Goal: Complete application form

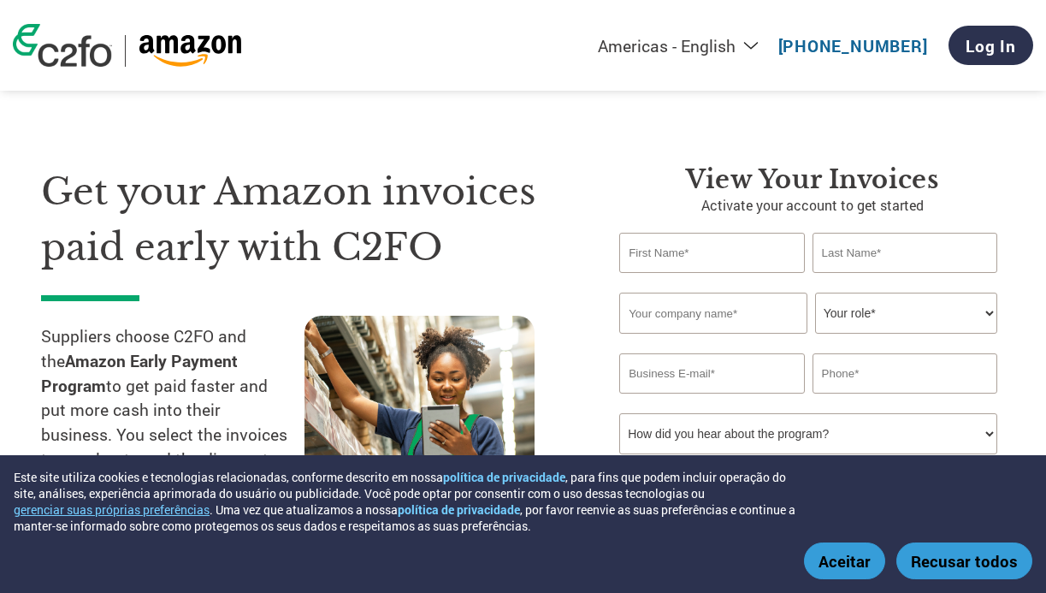
click at [762, 42] on select "Americas - English Américas - Español [GEOGRAPHIC_DATA] - Português [GEOGRAPHIC…" at bounding box center [572, 45] width 396 height 21
select select "pt"
click at [454, 35] on select "Americas - English Américas - Español [GEOGRAPHIC_DATA] - Português [GEOGRAPHIC…" at bounding box center [572, 45] width 396 height 21
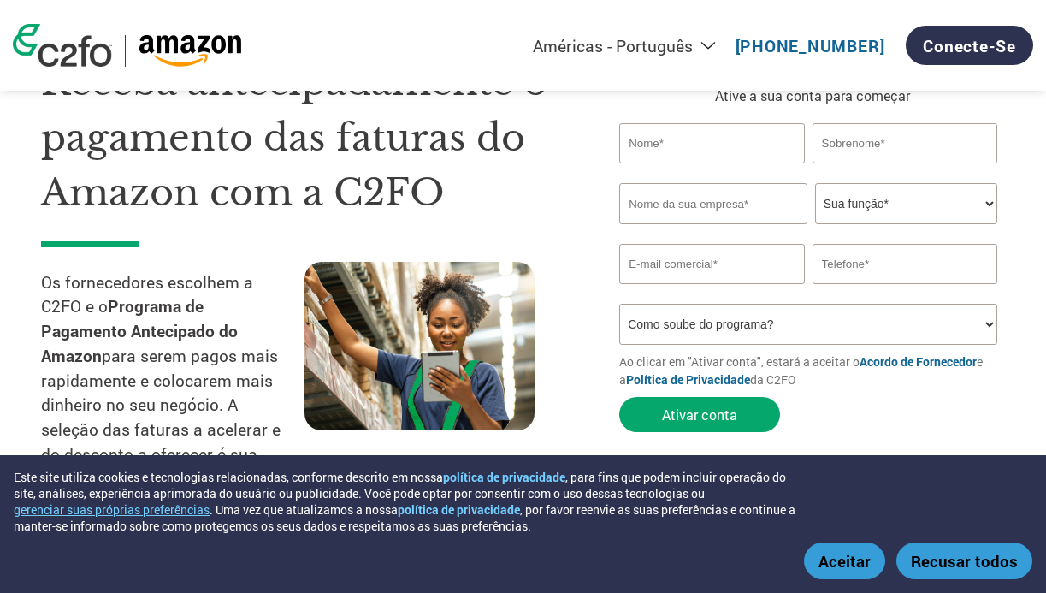
scroll to position [111, 0]
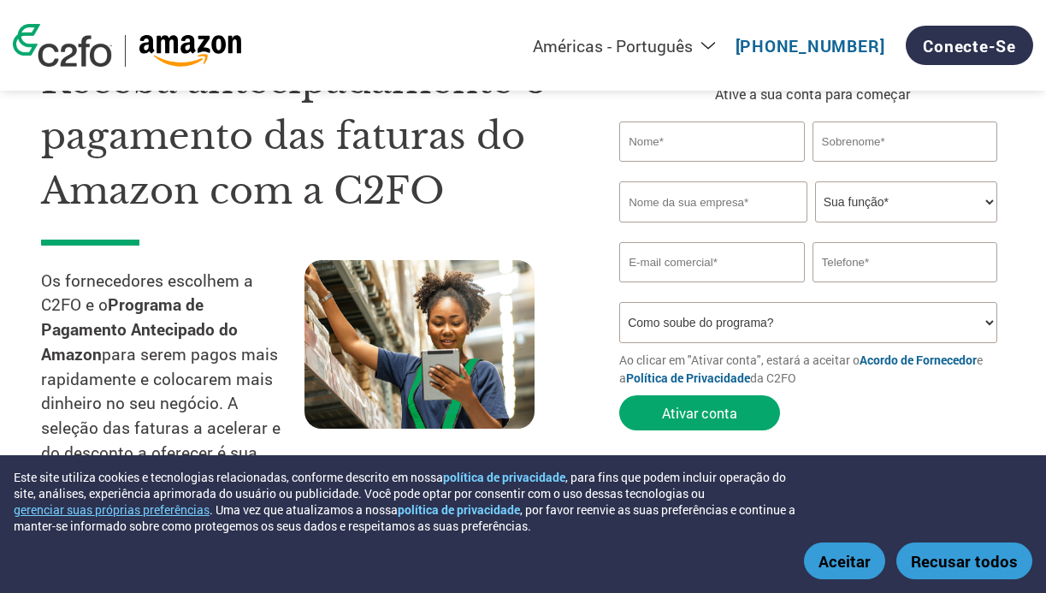
click at [710, 145] on input "text" at bounding box center [711, 141] width 185 height 40
click at [746, 138] on input "[PERSON_NAME]" at bounding box center [711, 141] width 185 height 40
type input "Janaina"
type input "[PERSON_NAME]"
click at [675, 198] on input "text" at bounding box center [712, 201] width 187 height 41
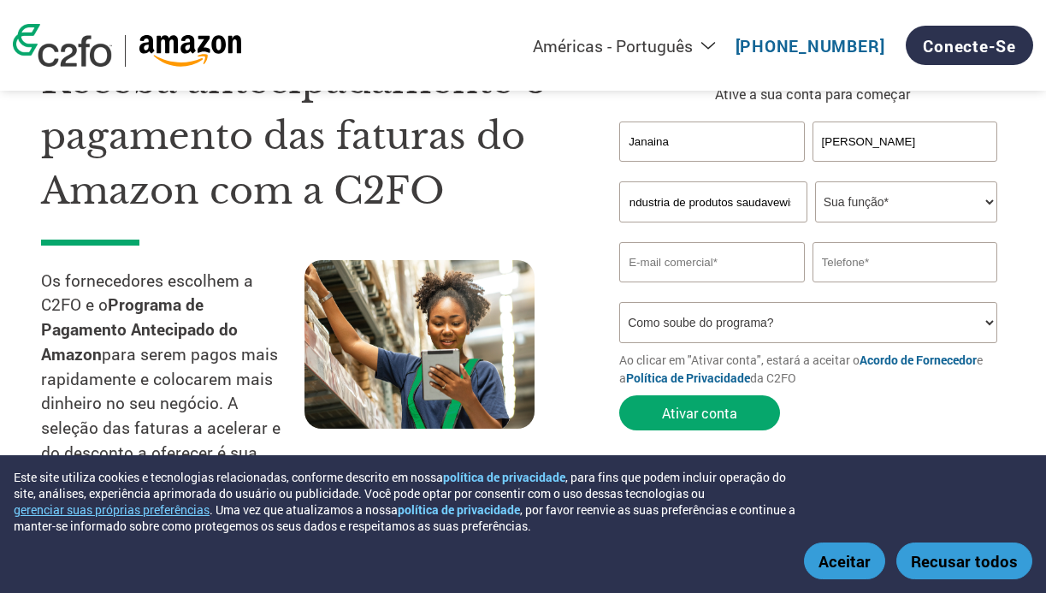
scroll to position [0, 52]
type input "Da vovo industria de produtos saudavewis"
click at [860, 213] on select "Sua função* CFO Auditor Financeiro Gerente de Crédito Diretor Financeiro Tesour…" at bounding box center [906, 201] width 182 height 41
select select "FINANCE_DIRECTOR"
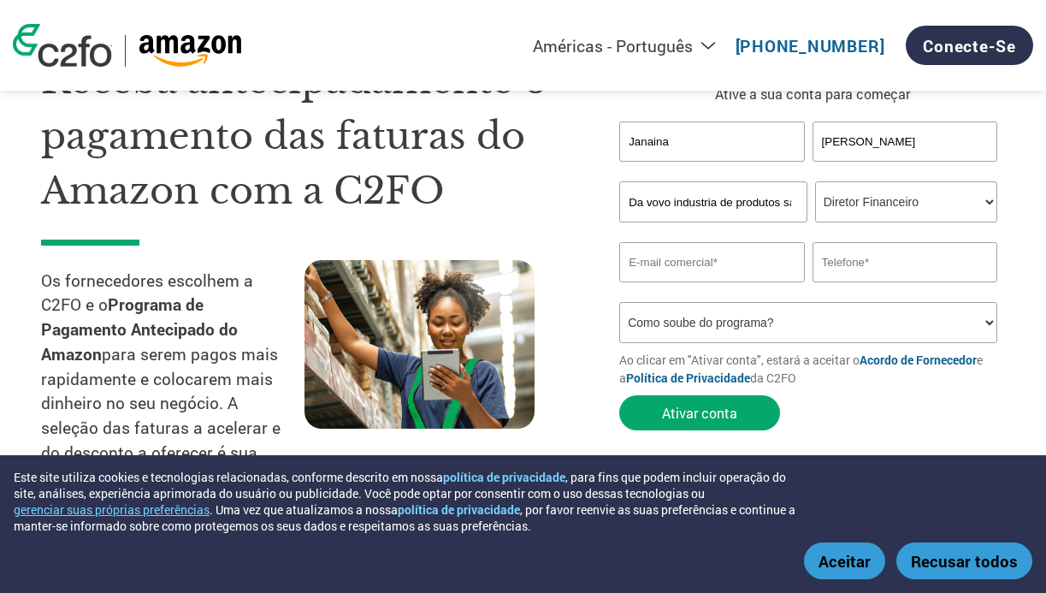
click at [815, 182] on select "Sua função* CFO Auditor Financeiro Gerente de Crédito Diretor Financeiro Tesour…" at bounding box center [906, 201] width 182 height 41
click at [707, 264] on input "email" at bounding box center [711, 262] width 185 height 40
type input "[PERSON_NAME][EMAIL_ADDRESS][PERSON_NAME][DOMAIN_NAME]"
click at [931, 271] on input "text" at bounding box center [905, 262] width 185 height 40
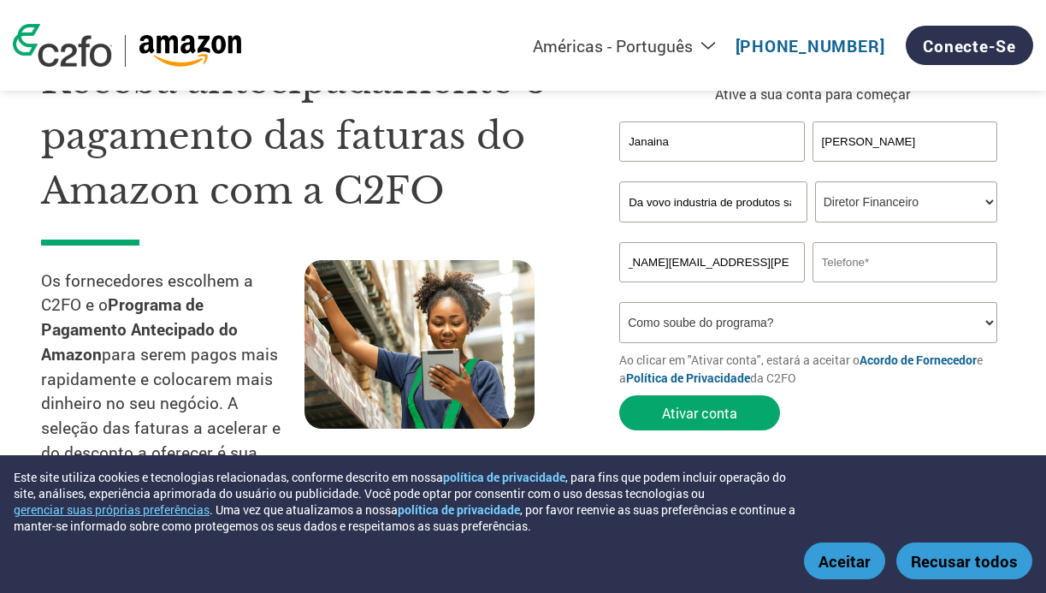
scroll to position [0, 0]
click at [857, 253] on input "55" at bounding box center [905, 262] width 185 height 40
click at [963, 275] on input "5198412626955" at bounding box center [905, 262] width 185 height 40
click at [825, 260] on input "51984126269" at bounding box center [905, 262] width 185 height 40
type input "5551984126269"
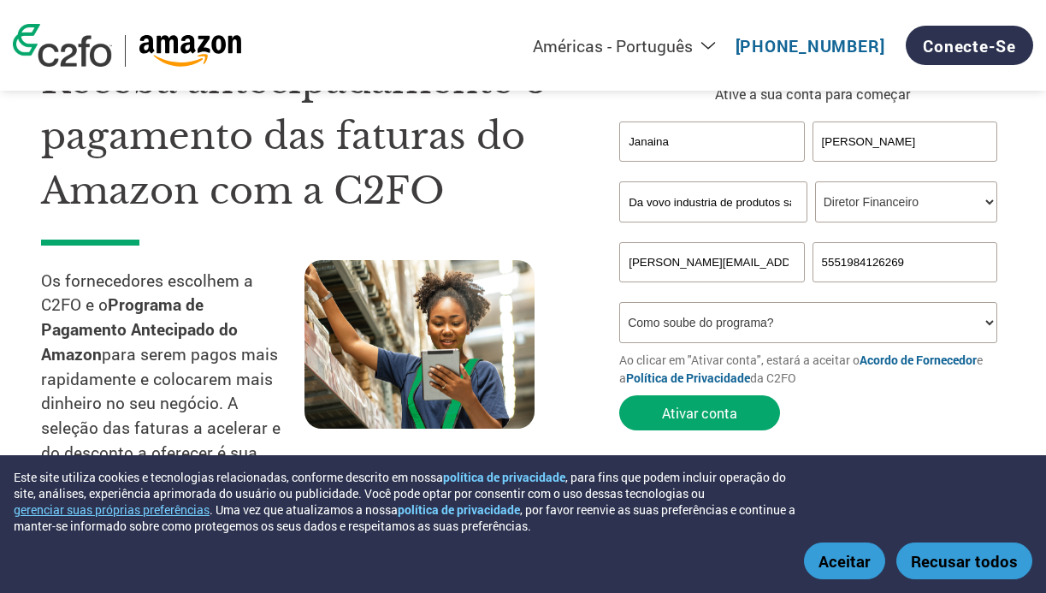
click at [839, 318] on select "Como soube do programa? Recebi uma carta Email Mídias sociais Pesquisa on-line …" at bounding box center [808, 322] width 378 height 41
select select "Other"
click at [619, 304] on select "Como soube do programa? Recebi uma carta Email Mídias sociais Pesquisa on-line …" at bounding box center [808, 322] width 378 height 41
drag, startPoint x: 833, startPoint y: 264, endPoint x: 779, endPoint y: 247, distance: 56.5
click at [779, 247] on div "[PERSON_NAME][EMAIL_ADDRESS][PERSON_NAME][DOMAIN_NAME] 5551984126269" at bounding box center [812, 262] width 386 height 40
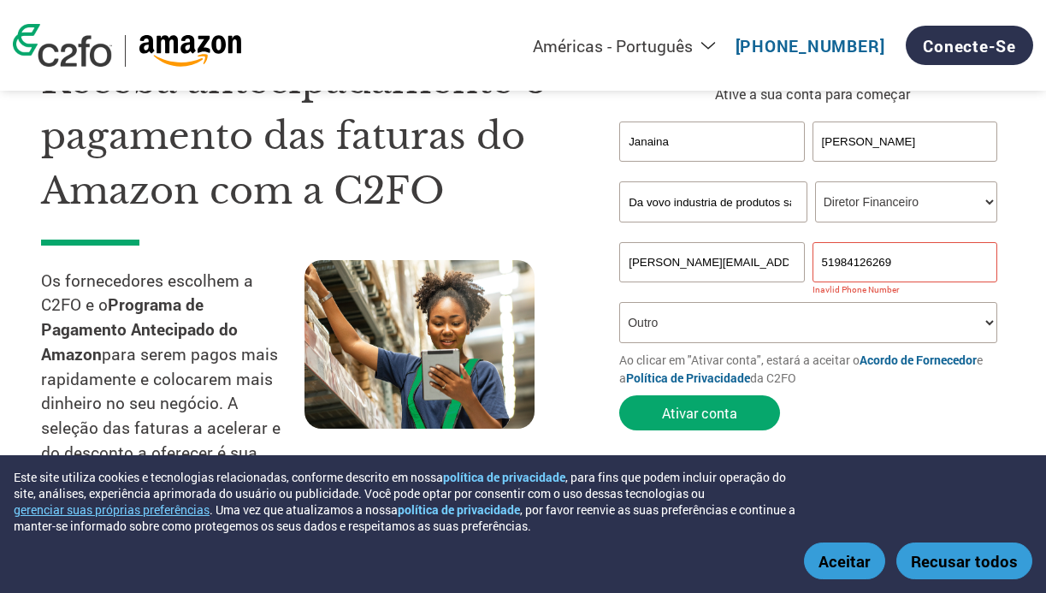
click at [836, 380] on p "Ao clicar em "Ativar conta", estará a aceitar o Acordo de Fornecedor e a Políti…" at bounding box center [812, 369] width 386 height 36
click at [839, 266] on input "51984126269" at bounding box center [905, 262] width 185 height 40
click at [730, 429] on button "Ativar conta" at bounding box center [699, 412] width 161 height 35
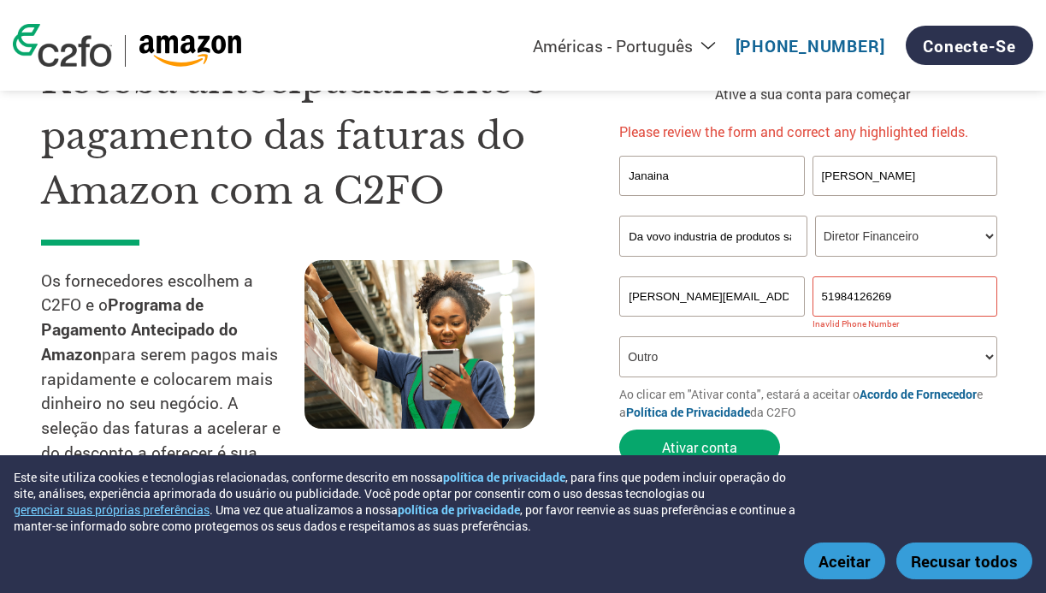
click at [832, 304] on input "51984126269" at bounding box center [905, 296] width 185 height 40
click at [822, 298] on input "51984126269" at bounding box center [905, 296] width 185 height 40
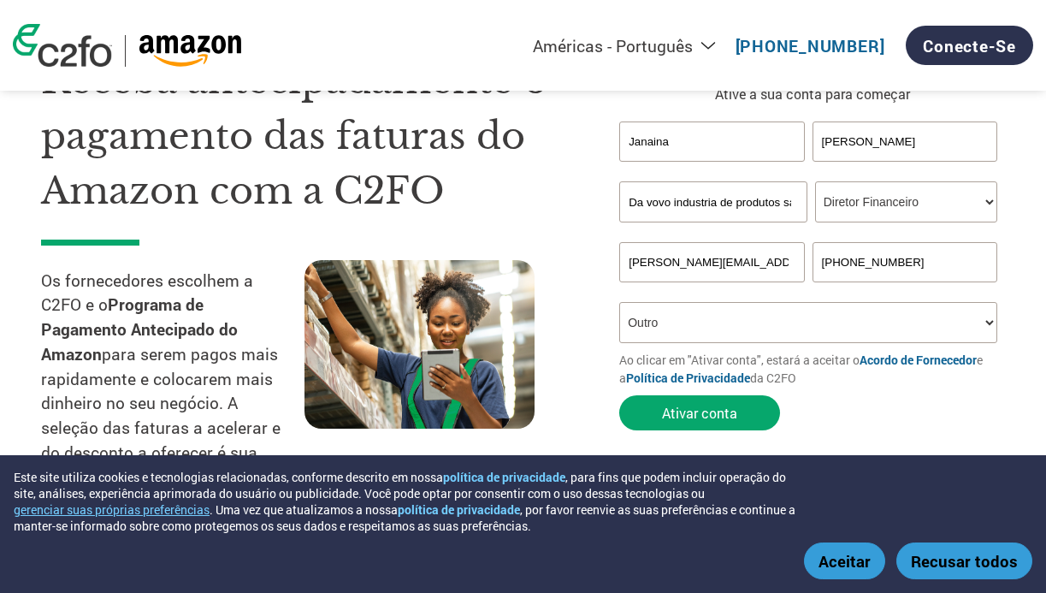
click at [961, 400] on form "[PERSON_NAME] first name or first name is too long Invalid last name or last na…" at bounding box center [812, 279] width 386 height 317
click at [896, 252] on input "[PHONE_NUMBER]" at bounding box center [905, 262] width 185 height 40
click at [840, 266] on input "[PHONE_NUMBER]" at bounding box center [905, 262] width 185 height 40
click at [857, 263] on input "[PHONE_NUMBER]" at bounding box center [905, 262] width 185 height 40
type input "[PHONE_NUMBER]"
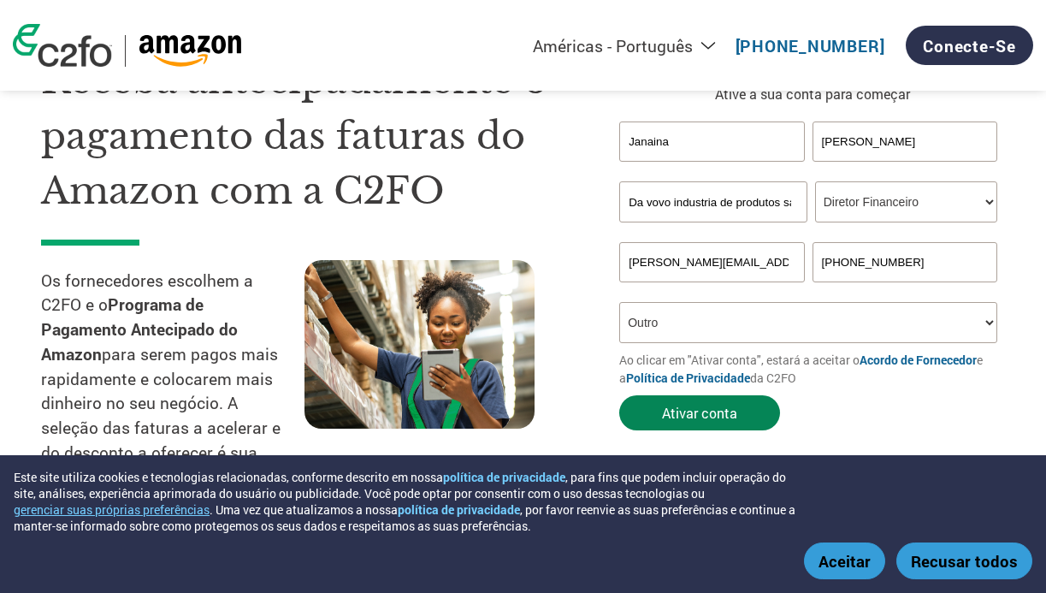
click at [725, 429] on button "Ativar conta" at bounding box center [699, 412] width 161 height 35
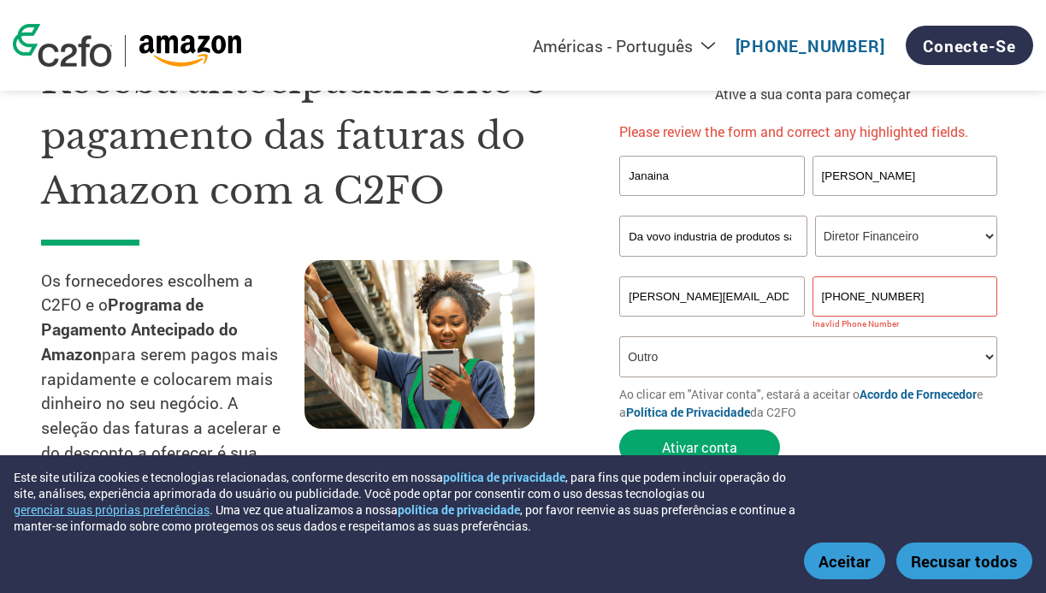
click at [974, 287] on input "[PHONE_NUMBER]" at bounding box center [905, 296] width 185 height 40
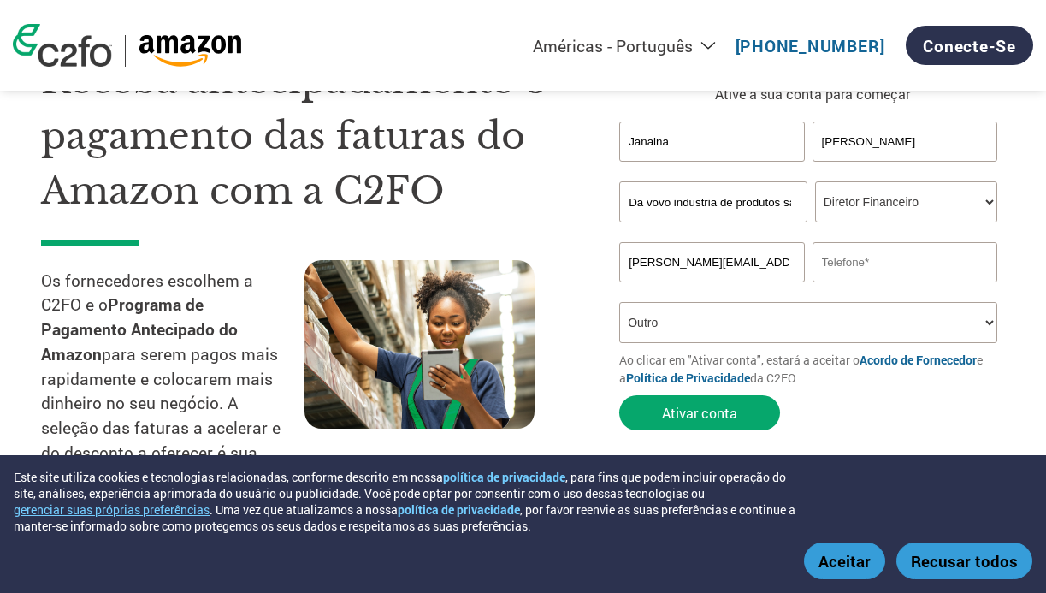
click at [925, 439] on form "[PERSON_NAME] first name or first name is too long Invalid last name or last na…" at bounding box center [812, 279] width 386 height 317
click at [916, 255] on input "text" at bounding box center [905, 262] width 185 height 40
type input "984126269"
click at [922, 446] on div "Ver as faturas Ative a sua conta para começar [PERSON_NAME] first name or first…" at bounding box center [812, 267] width 386 height 429
click at [711, 415] on button "Ativar conta" at bounding box center [699, 412] width 161 height 35
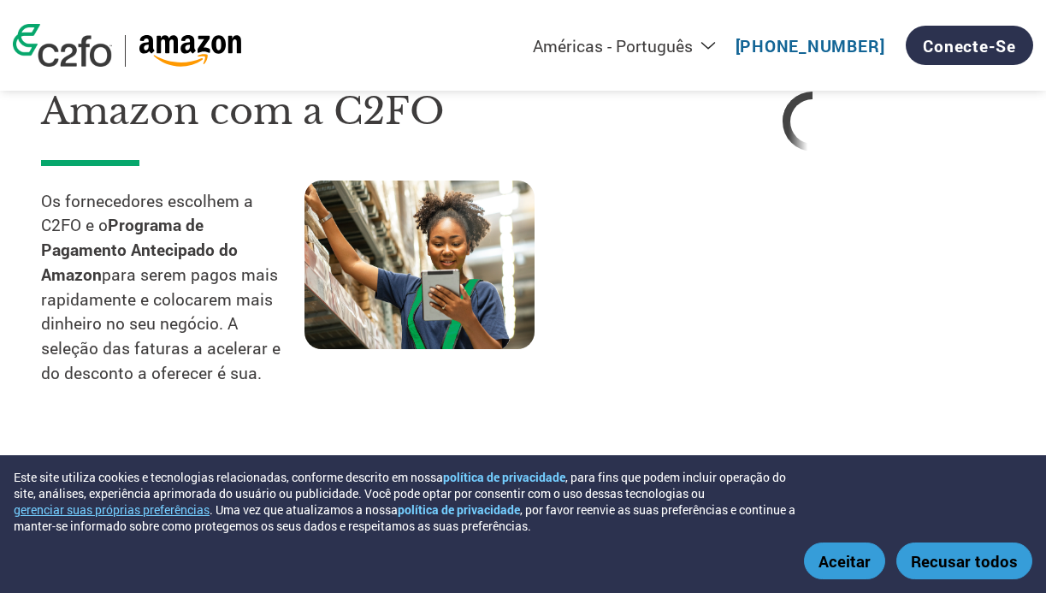
scroll to position [212, 0]
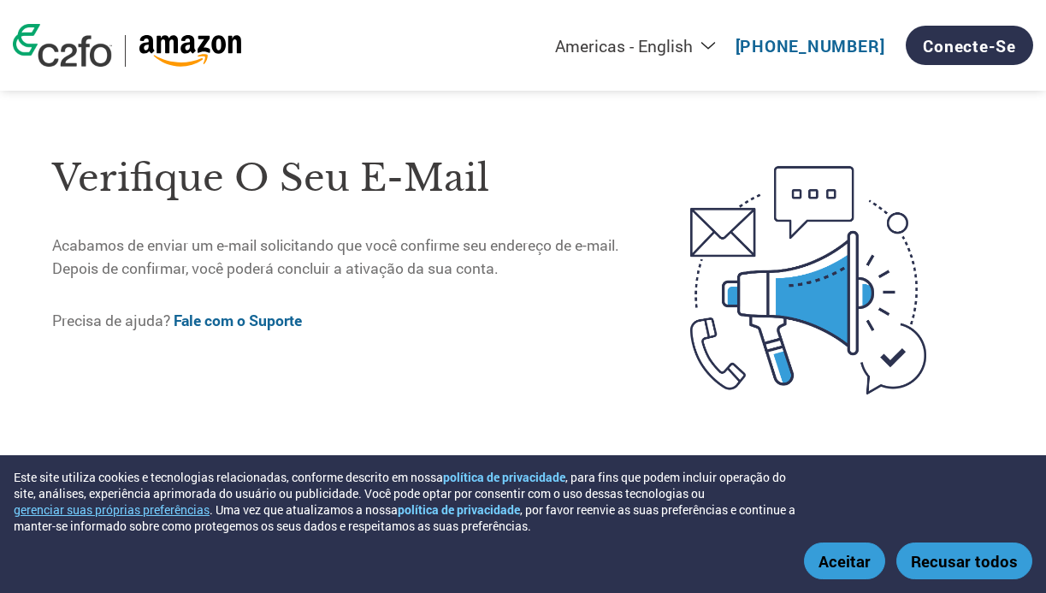
click at [854, 583] on div "Este site utiliza cookies e tecnologias relacionadas, conforme descrito em noss…" at bounding box center [523, 524] width 1046 height 138
click at [856, 572] on button "Aceitar" at bounding box center [844, 560] width 81 height 37
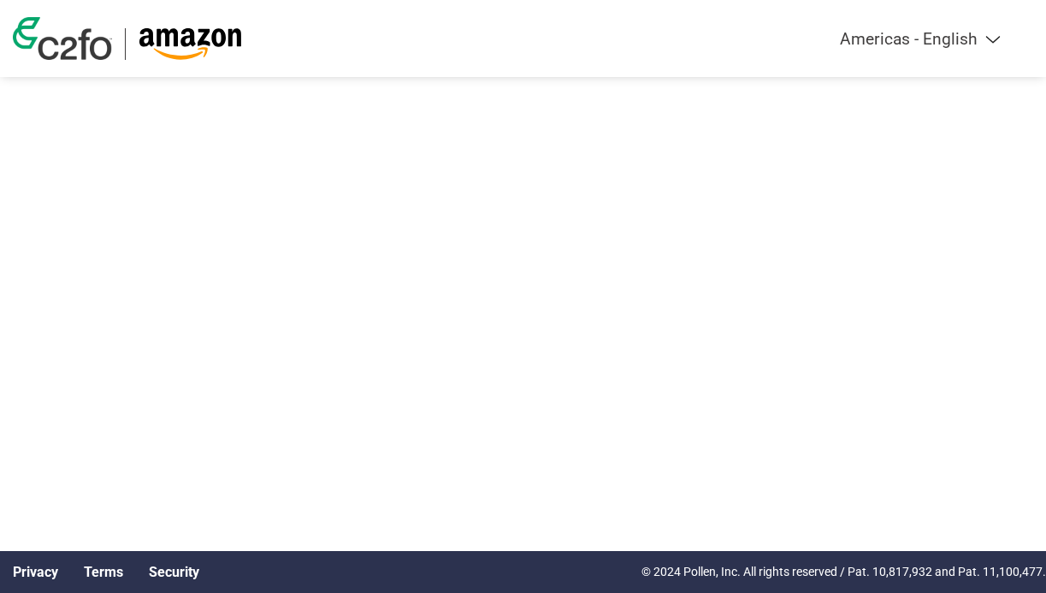
click at [940, 36] on select "Americas - English Américas - Español [GEOGRAPHIC_DATA] - Português [GEOGRAPHIC…" at bounding box center [813, 39] width 397 height 20
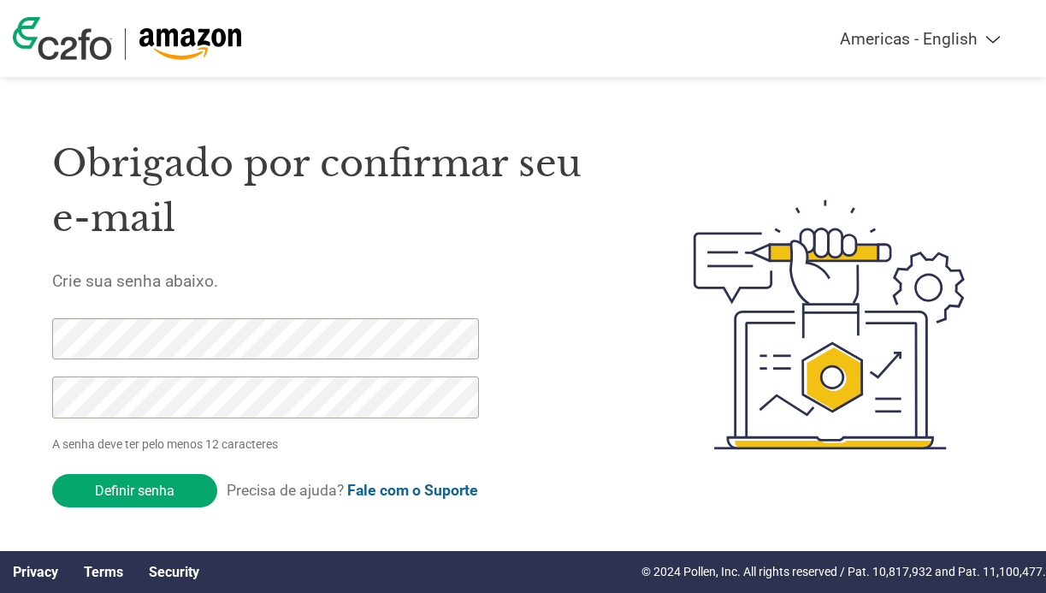
select select "pt"
click at [730, 29] on select "Americas - English Américas - Español [GEOGRAPHIC_DATA] - Português [GEOGRAPHIC…" at bounding box center [813, 39] width 397 height 20
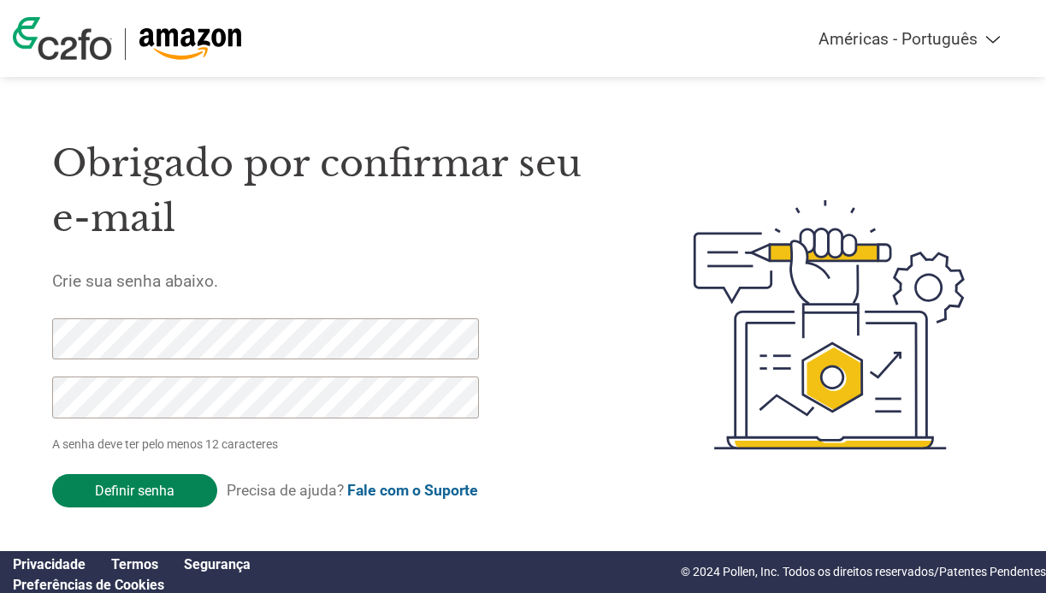
click at [127, 483] on input "Definir senha" at bounding box center [134, 490] width 165 height 33
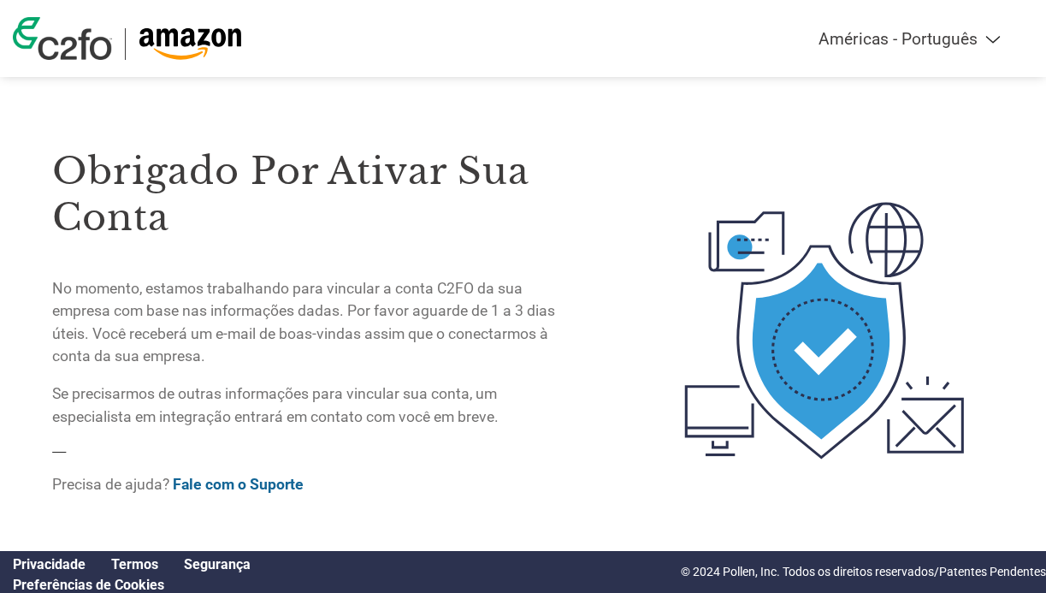
click at [283, 481] on link "Fale com o Suporte" at bounding box center [238, 484] width 131 height 17
